Goal: Information Seeking & Learning: Understand process/instructions

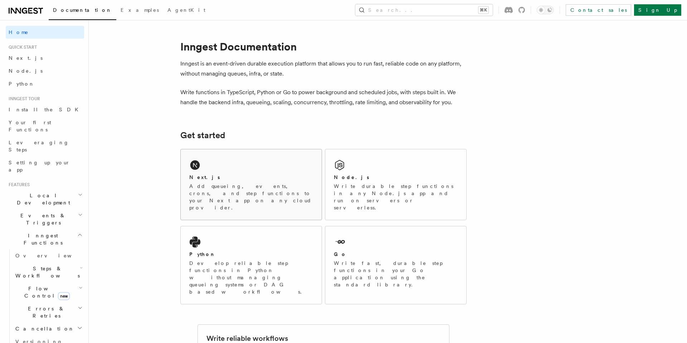
click at [264, 177] on div "Next.js" at bounding box center [251, 178] width 124 height 8
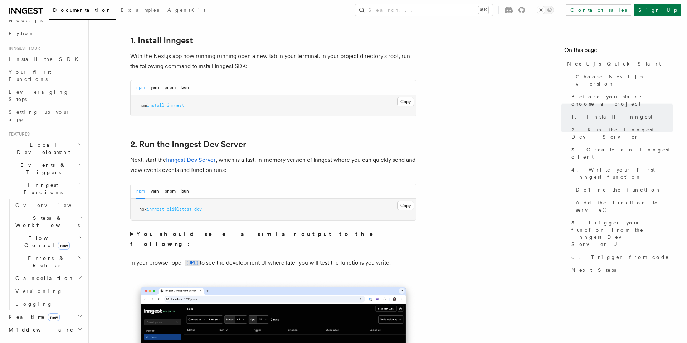
scroll to position [362, 0]
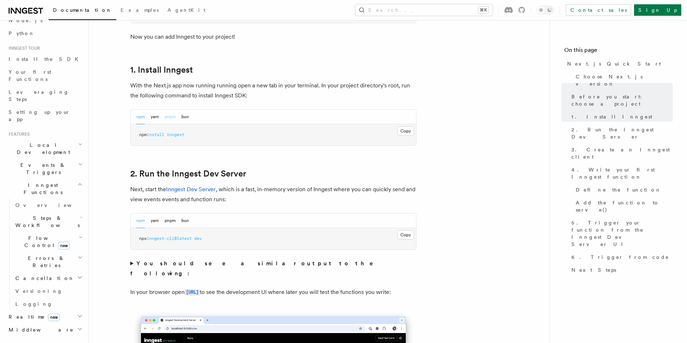
click at [166, 117] on button "pnpm" at bounding box center [170, 116] width 11 height 15
click at [411, 131] on button "Copy Copied" at bounding box center [405, 130] width 17 height 9
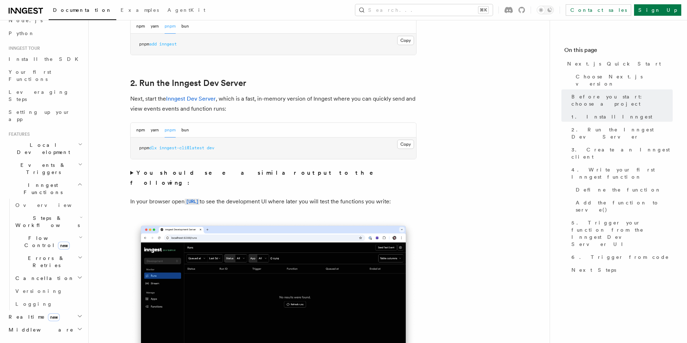
scroll to position [453, 0]
click at [413, 145] on button "Copy Copied" at bounding box center [405, 143] width 17 height 9
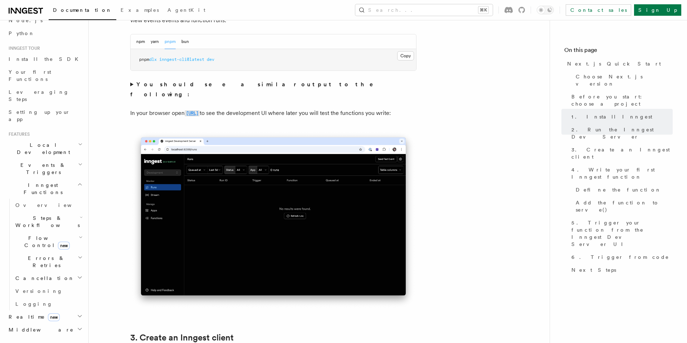
click at [200, 110] on code "[URL]" at bounding box center [192, 113] width 15 height 6
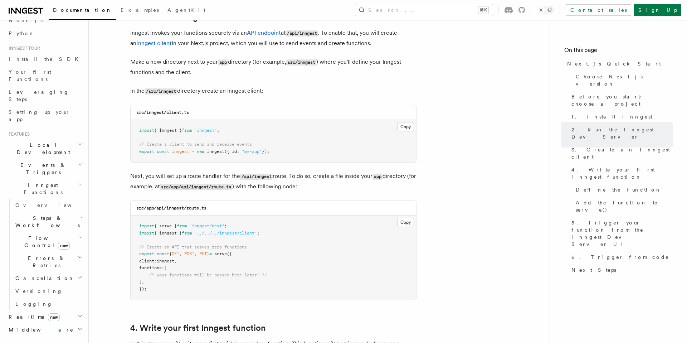
scroll to position [863, 0]
click at [407, 125] on button "Copy Copied" at bounding box center [405, 125] width 17 height 9
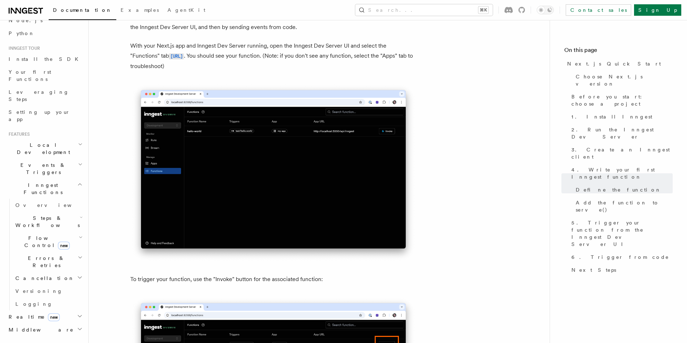
scroll to position [1632, 0]
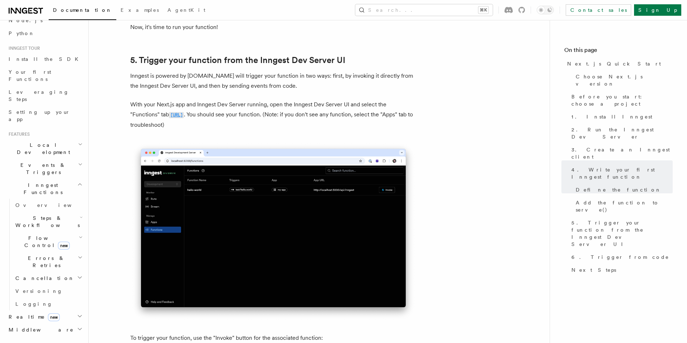
click at [184, 118] on code "[URL]" at bounding box center [176, 115] width 15 height 6
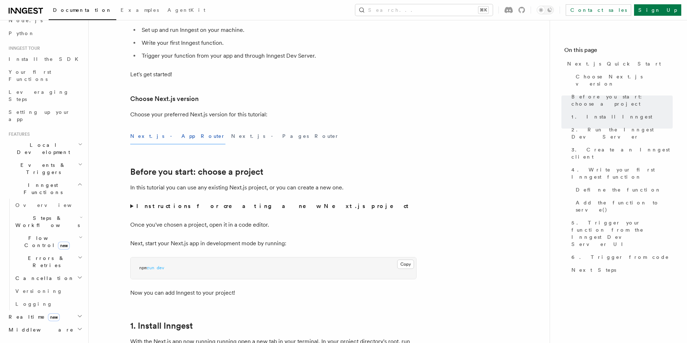
scroll to position [0, 0]
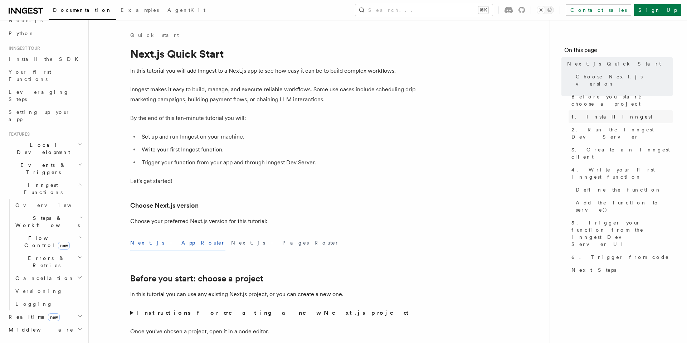
click at [588, 113] on span "1. Install Inngest" at bounding box center [611, 116] width 81 height 7
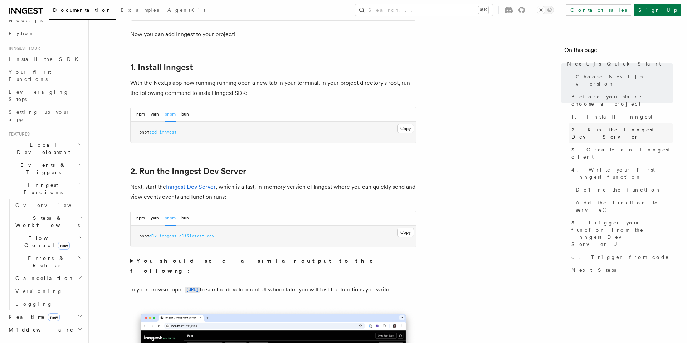
click at [594, 126] on span "2. Run the Inngest Dev Server" at bounding box center [621, 133] width 101 height 14
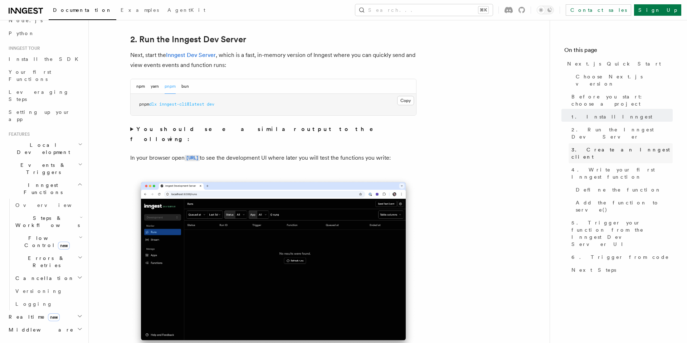
click at [615, 146] on span "3. Create an Inngest client" at bounding box center [621, 153] width 101 height 14
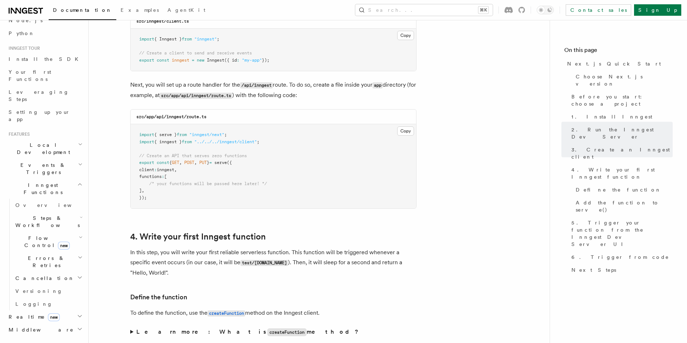
scroll to position [956, 0]
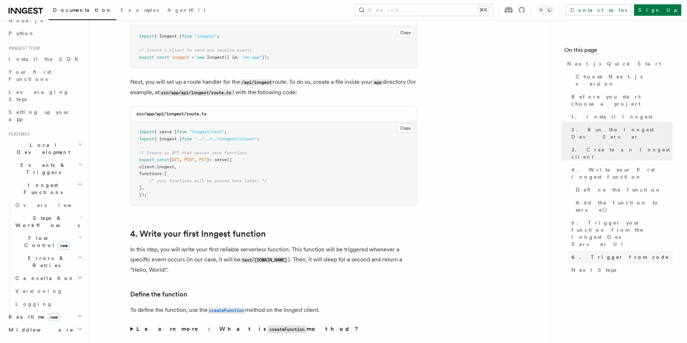
click at [615, 253] on span "6. Trigger from code" at bounding box center [620, 256] width 98 height 7
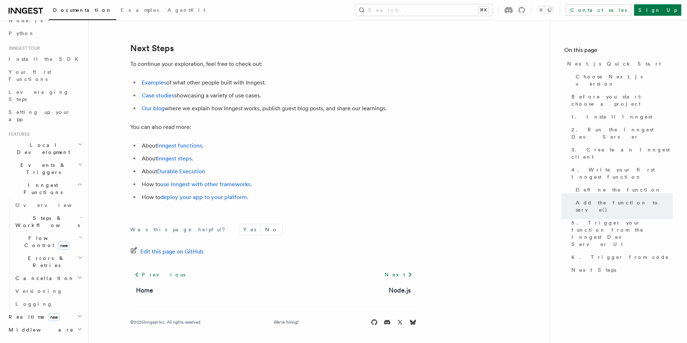
scroll to position [4481, 0]
click at [406, 273] on icon at bounding box center [410, 274] width 9 height 9
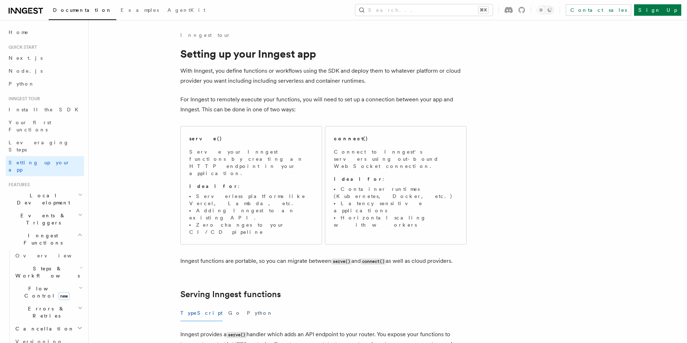
scroll to position [2, 0]
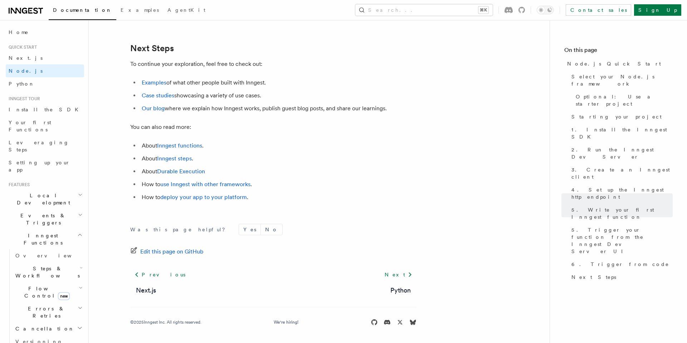
scroll to position [4483, 0]
click at [409, 274] on icon at bounding box center [410, 274] width 9 height 9
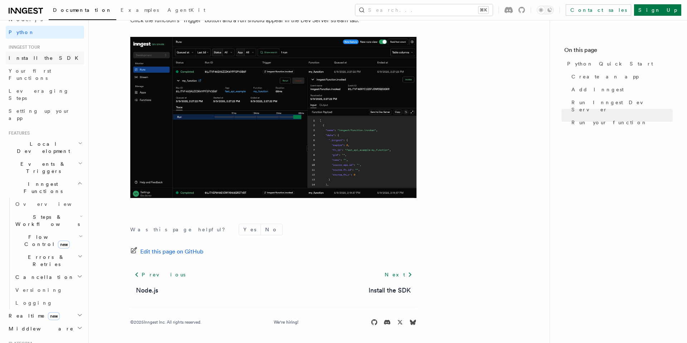
scroll to position [72, 0]
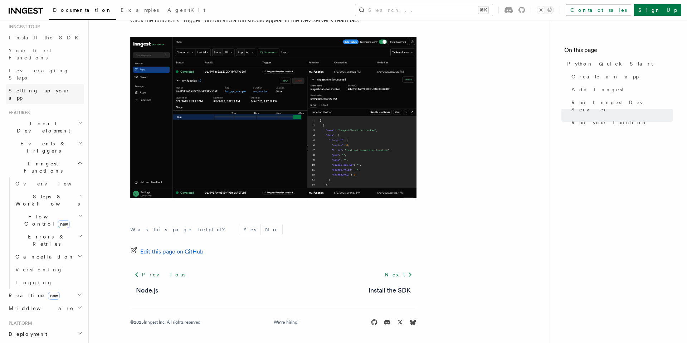
click at [50, 87] on span "Setting up your app" at bounding box center [46, 94] width 75 height 14
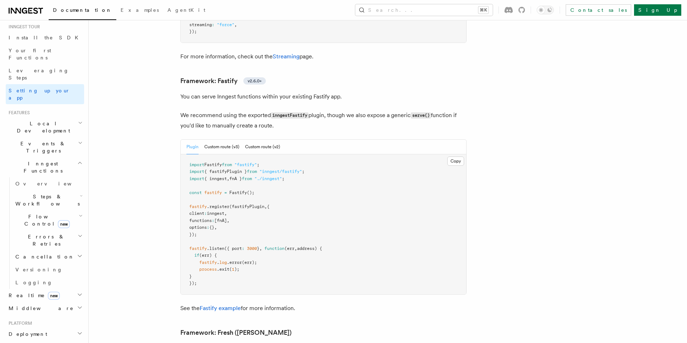
scroll to position [2277, 0]
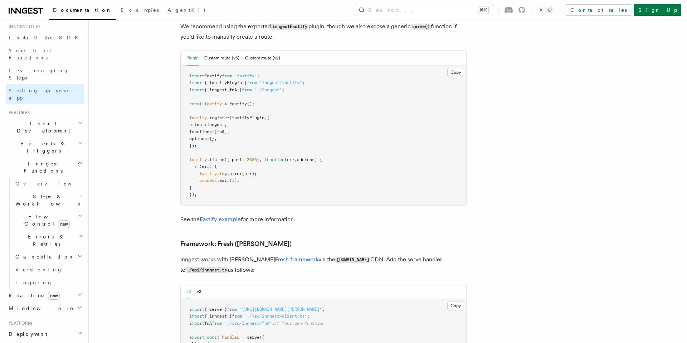
drag, startPoint x: 154, startPoint y: 139, endPoint x: 147, endPoint y: 139, distance: 7.2
click at [23, 304] on span "Middleware" at bounding box center [40, 307] width 68 height 7
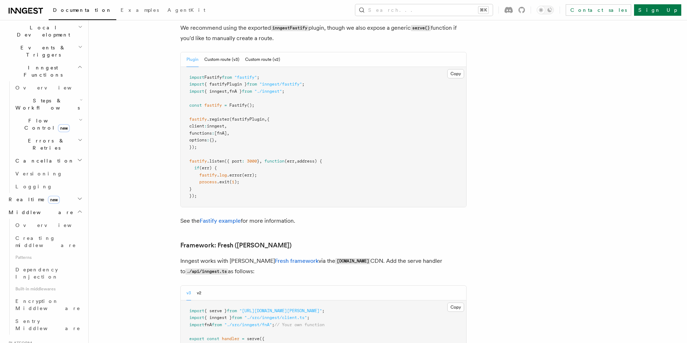
scroll to position [169, 0]
click at [28, 221] on span "Overview" at bounding box center [52, 224] width 74 height 6
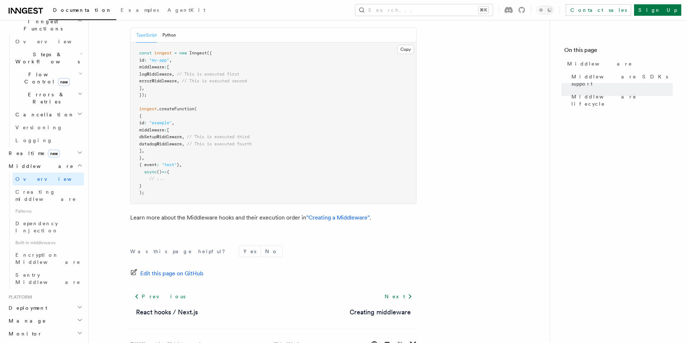
scroll to position [216, 0]
click at [45, 299] on h2 "Deployment" at bounding box center [45, 305] width 78 height 13
click at [47, 328] on span "Environments & Apps" at bounding box center [46, 334] width 62 height 13
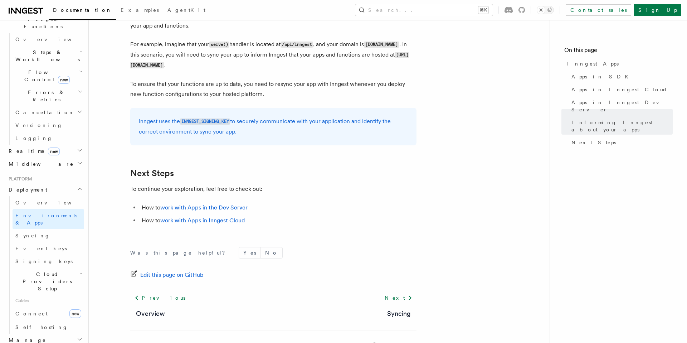
scroll to position [1116, 0]
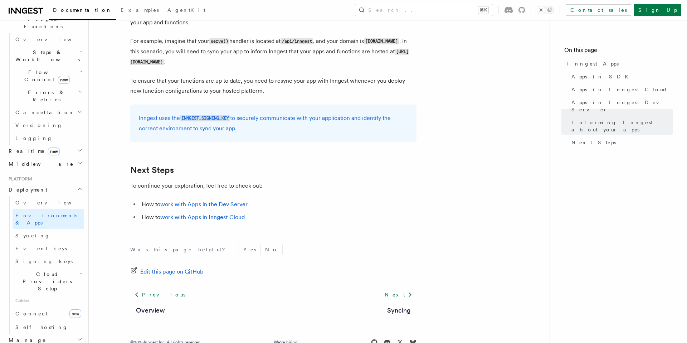
drag, startPoint x: 145, startPoint y: 119, endPoint x: 258, endPoint y: 131, distance: 113.0
click at [258, 131] on p "Inngest uses the INNGEST_SIGNING_KEY to securely communicate with your applicat…" at bounding box center [273, 123] width 269 height 20
copy p "nngest uses the INNGEST_SIGNING_KEY to securely communicate with your applicati…"
